Goal: Task Accomplishment & Management: Complete application form

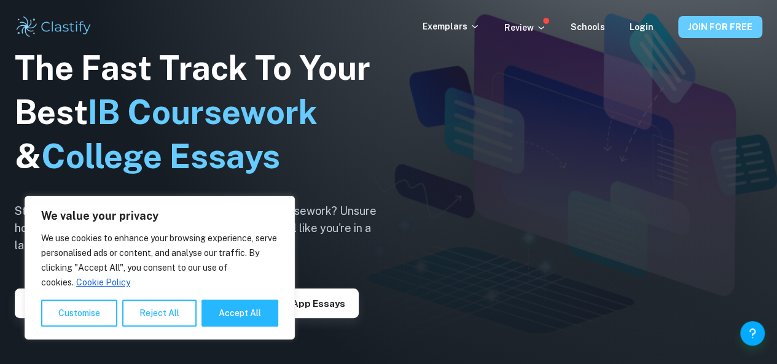
drag, startPoint x: 696, startPoint y: 38, endPoint x: 697, endPoint y: 24, distance: 14.2
click at [697, 24] on div "Exemplars Review Schools Login JOIN FOR FREE" at bounding box center [388, 27] width 777 height 25
click at [697, 24] on button "JOIN FOR FREE" at bounding box center [720, 27] width 84 height 22
